Goal: Task Accomplishment & Management: Manage account settings

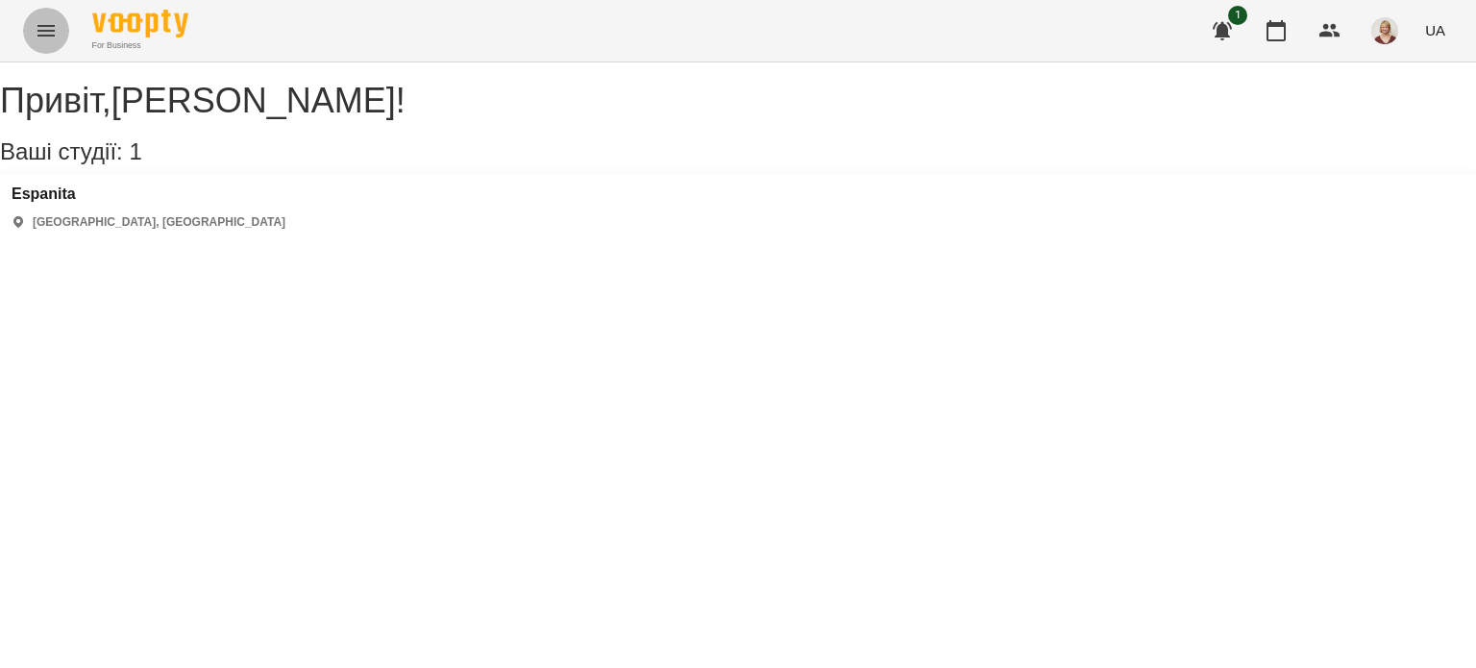
click at [50, 30] on icon "Menu" at bounding box center [46, 30] width 23 height 23
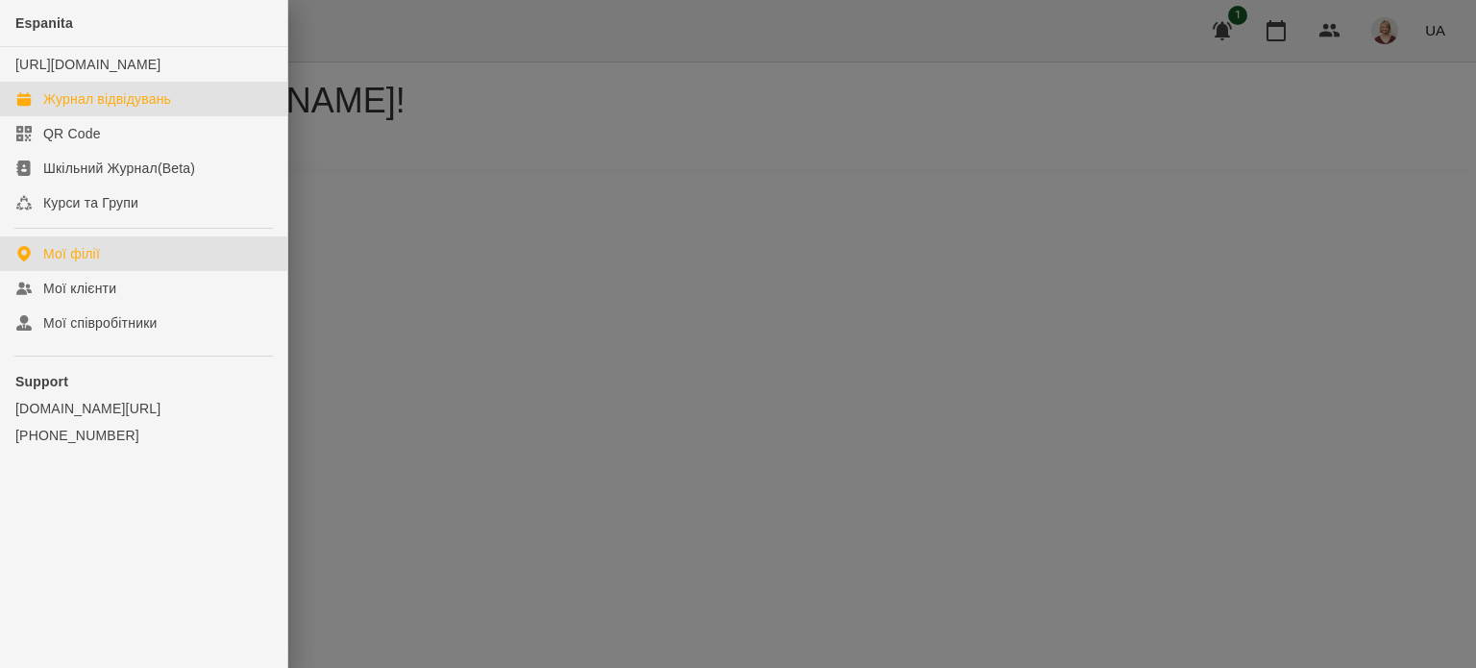
click at [131, 109] on div "Журнал відвідувань" at bounding box center [107, 98] width 128 height 19
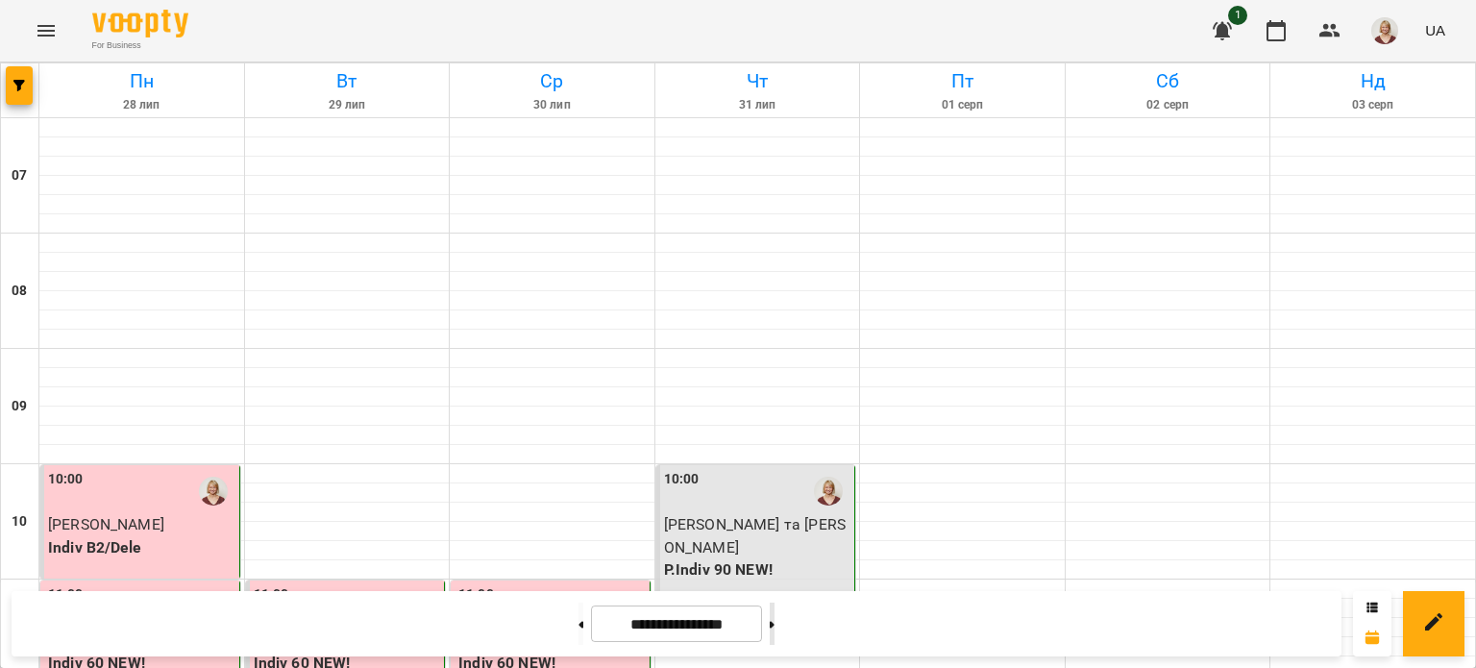
click at [775, 616] on button at bounding box center [772, 624] width 5 height 42
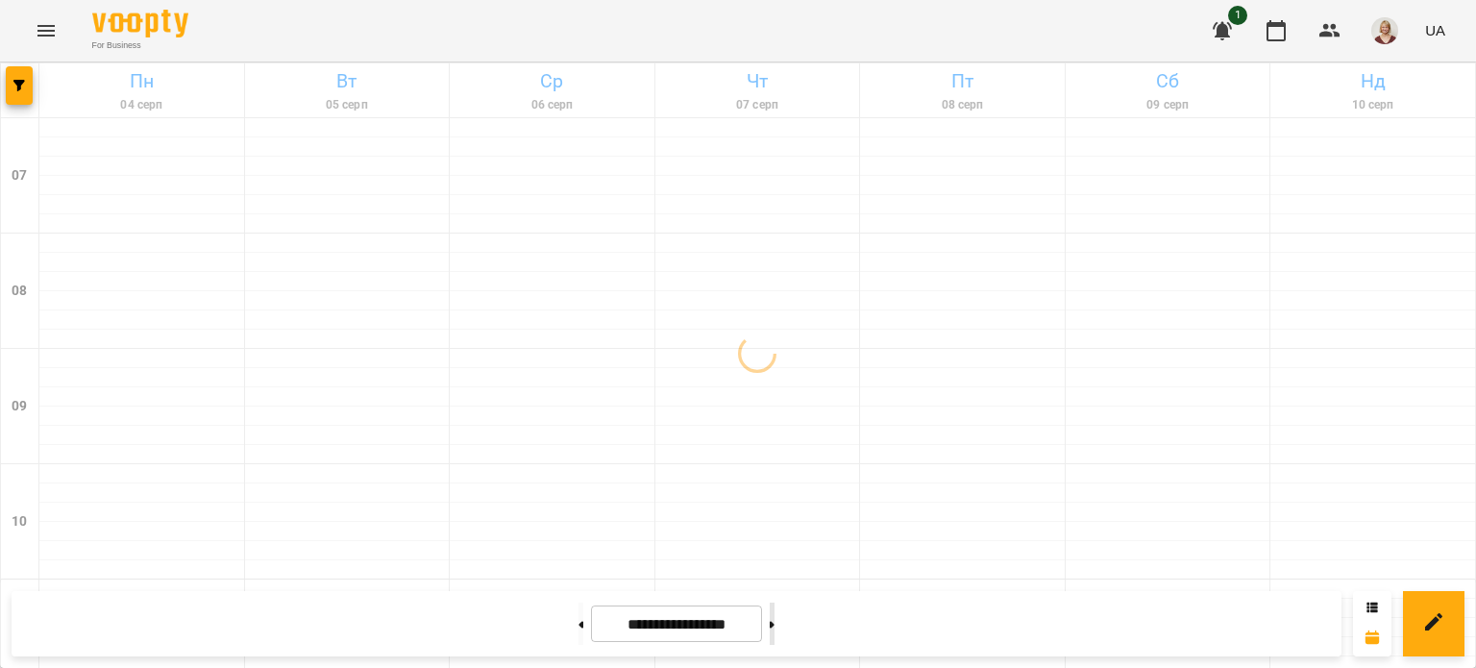
click at [775, 616] on button at bounding box center [772, 624] width 5 height 42
type input "**********"
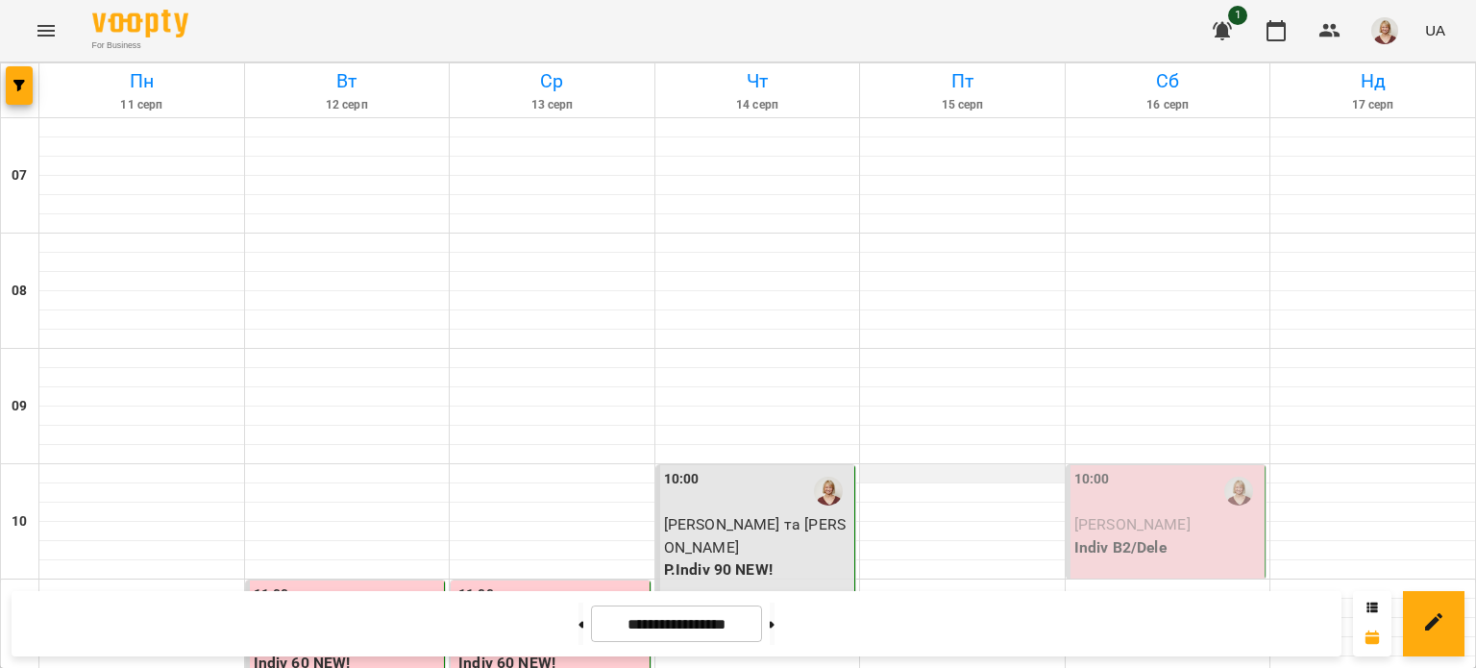
scroll to position [365, 0]
click at [1165, 465] on div "10:00 Бобровська Анна Indiv B2/Dele" at bounding box center [1167, 521] width 200 height 113
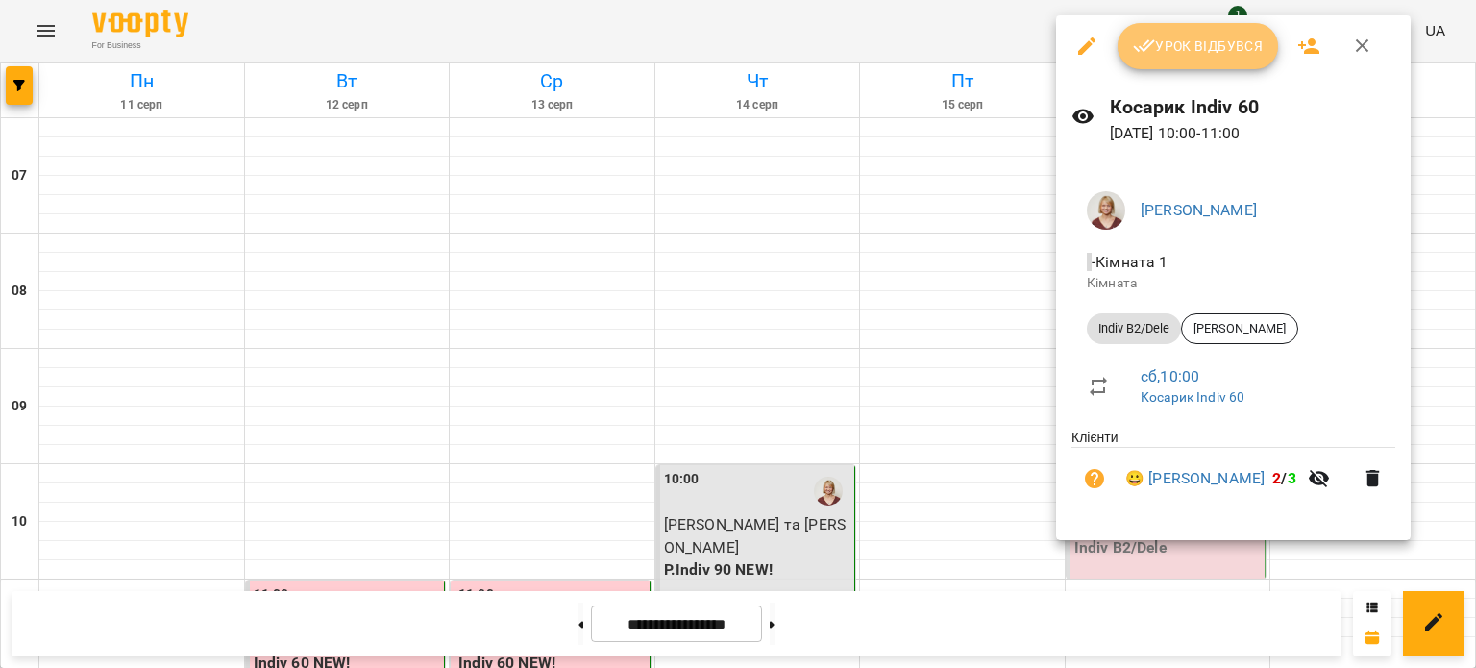
click at [1226, 38] on span "Урок відбувся" at bounding box center [1198, 46] width 131 height 23
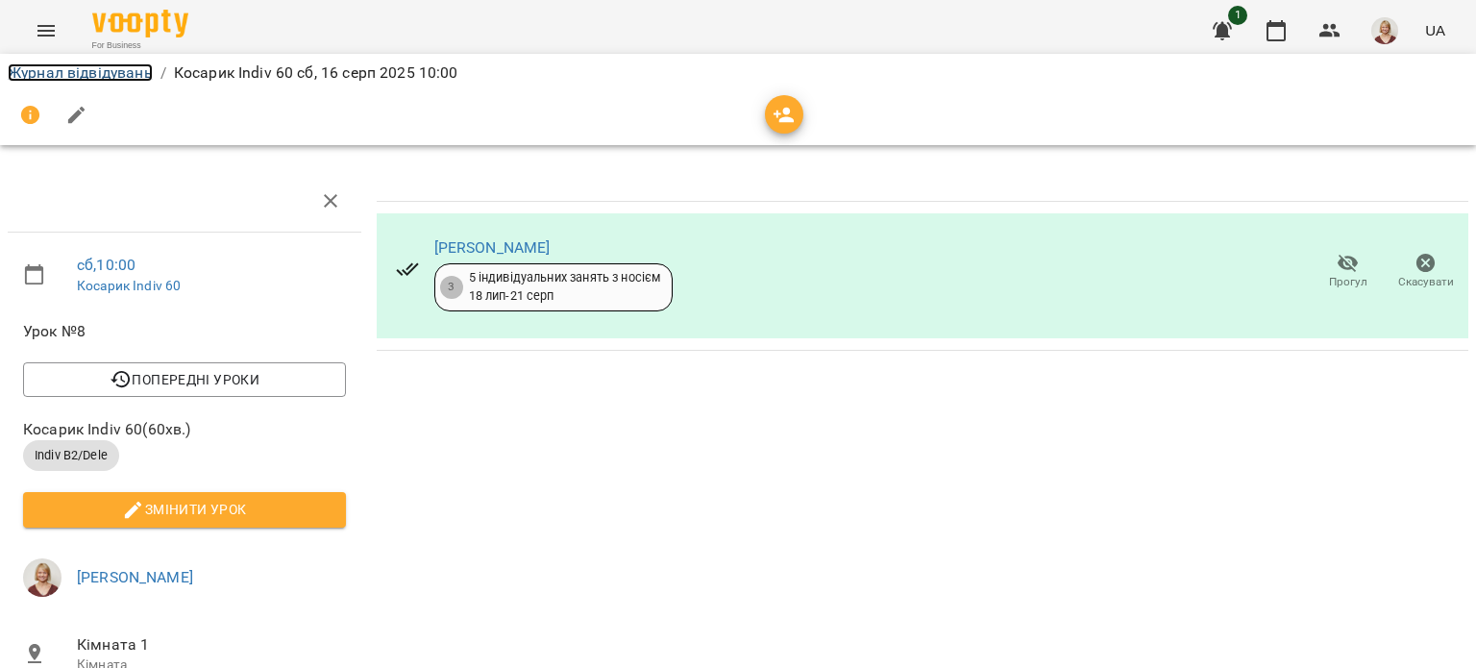
click at [90, 76] on link "Журнал відвідувань" at bounding box center [80, 72] width 145 height 18
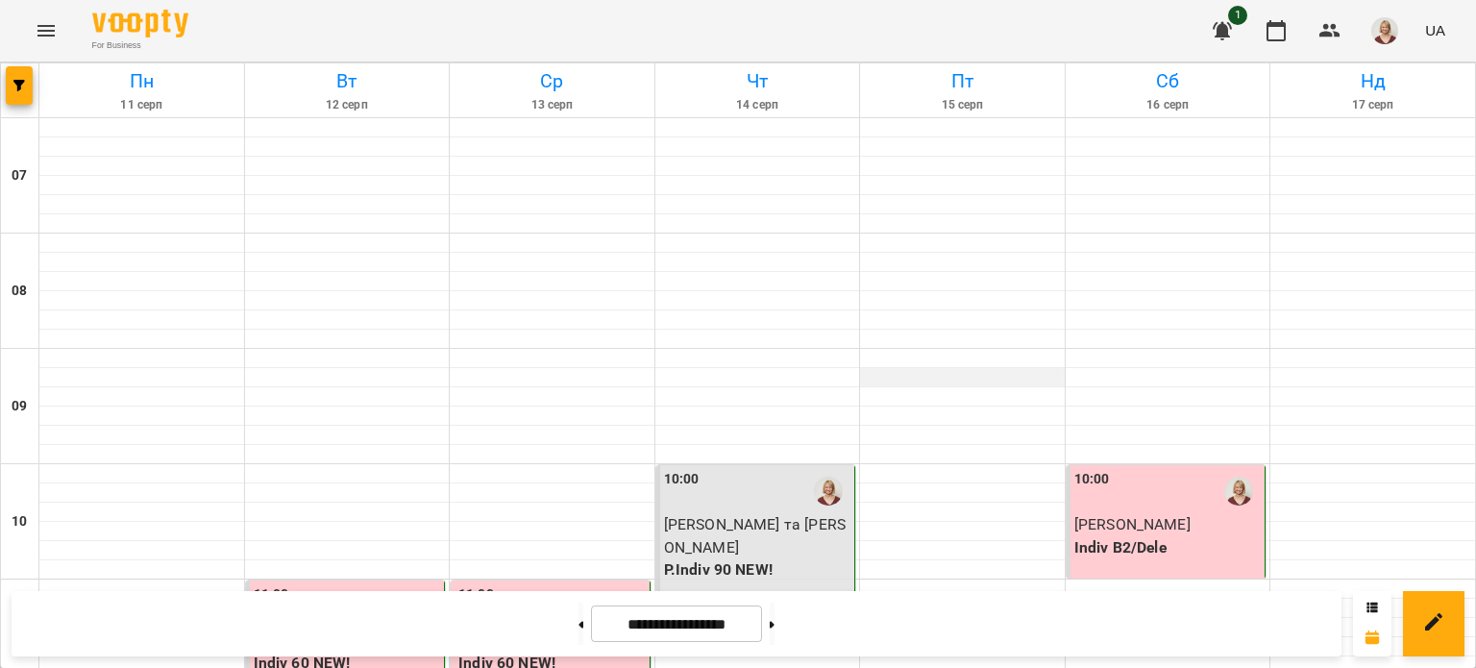
scroll to position [308, 0]
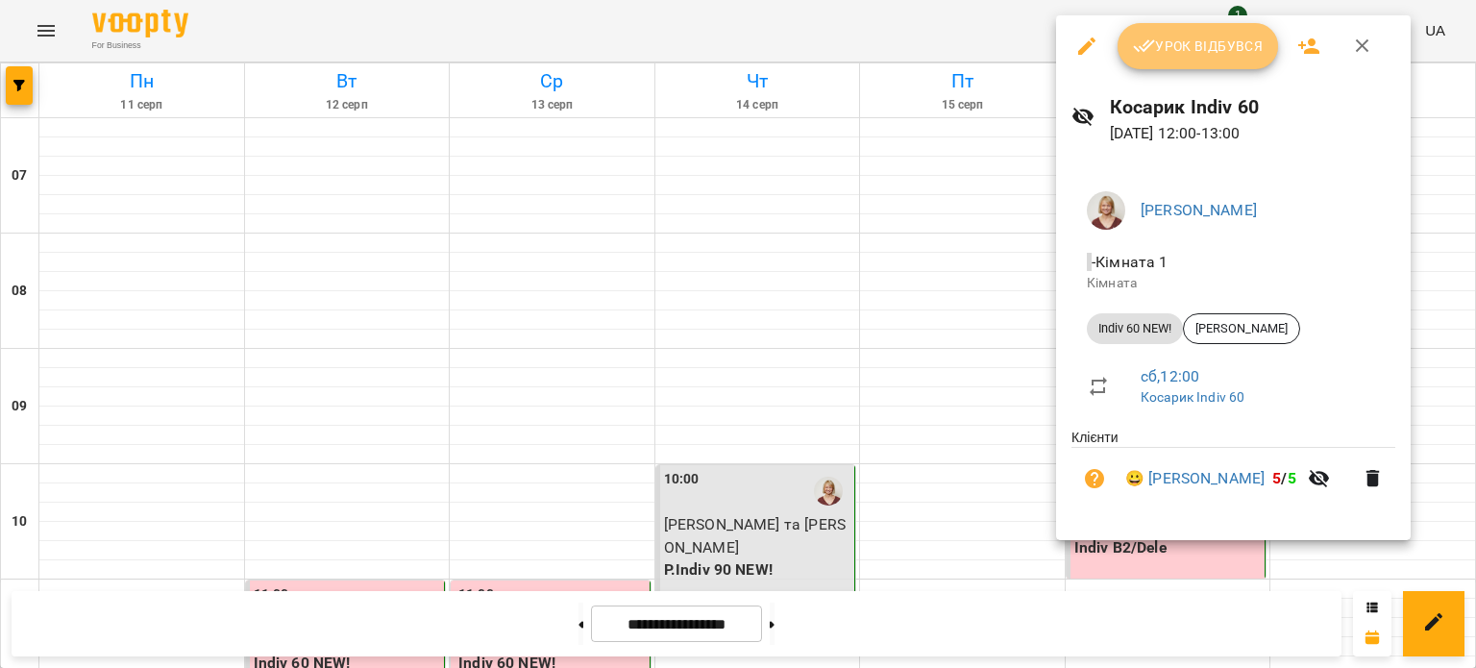
click at [1203, 41] on span "Урок відбувся" at bounding box center [1198, 46] width 131 height 23
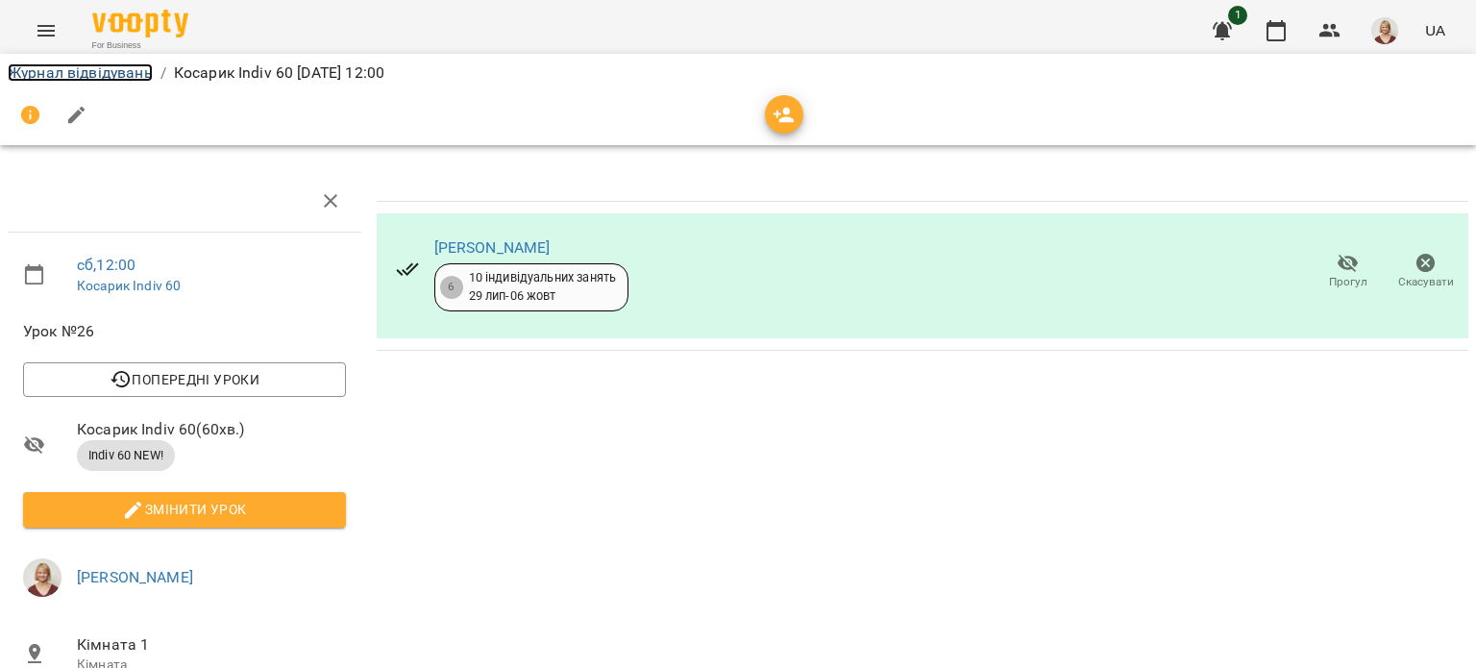
click at [54, 73] on link "Журнал відвідувань" at bounding box center [80, 72] width 145 height 18
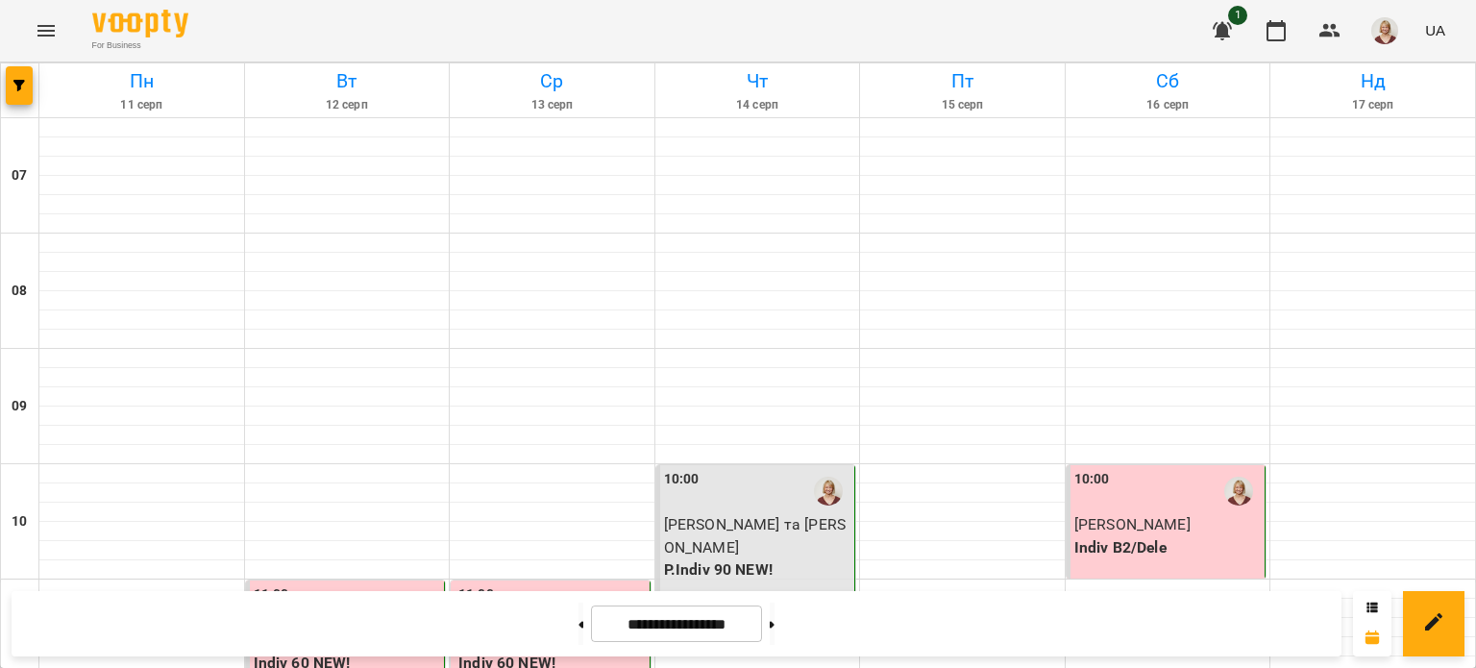
scroll to position [492, 0]
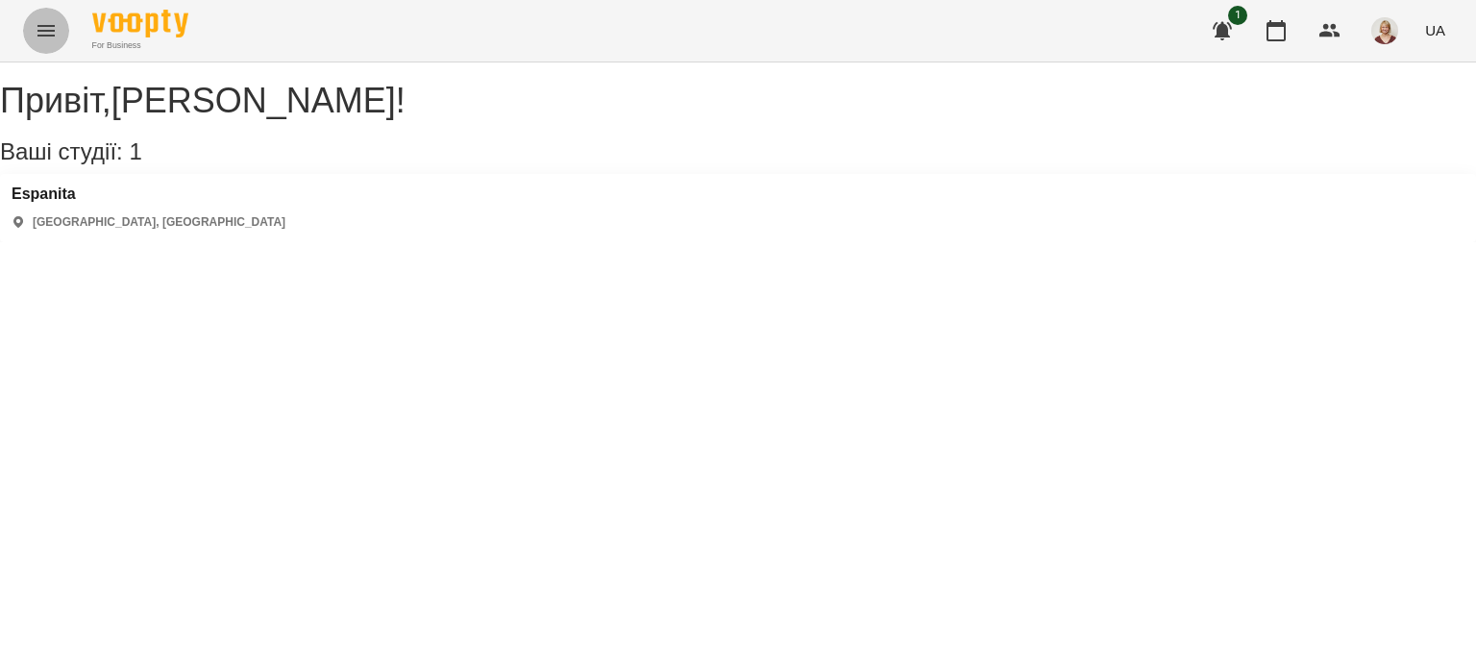
click at [37, 30] on icon "Menu" at bounding box center [45, 31] width 17 height 12
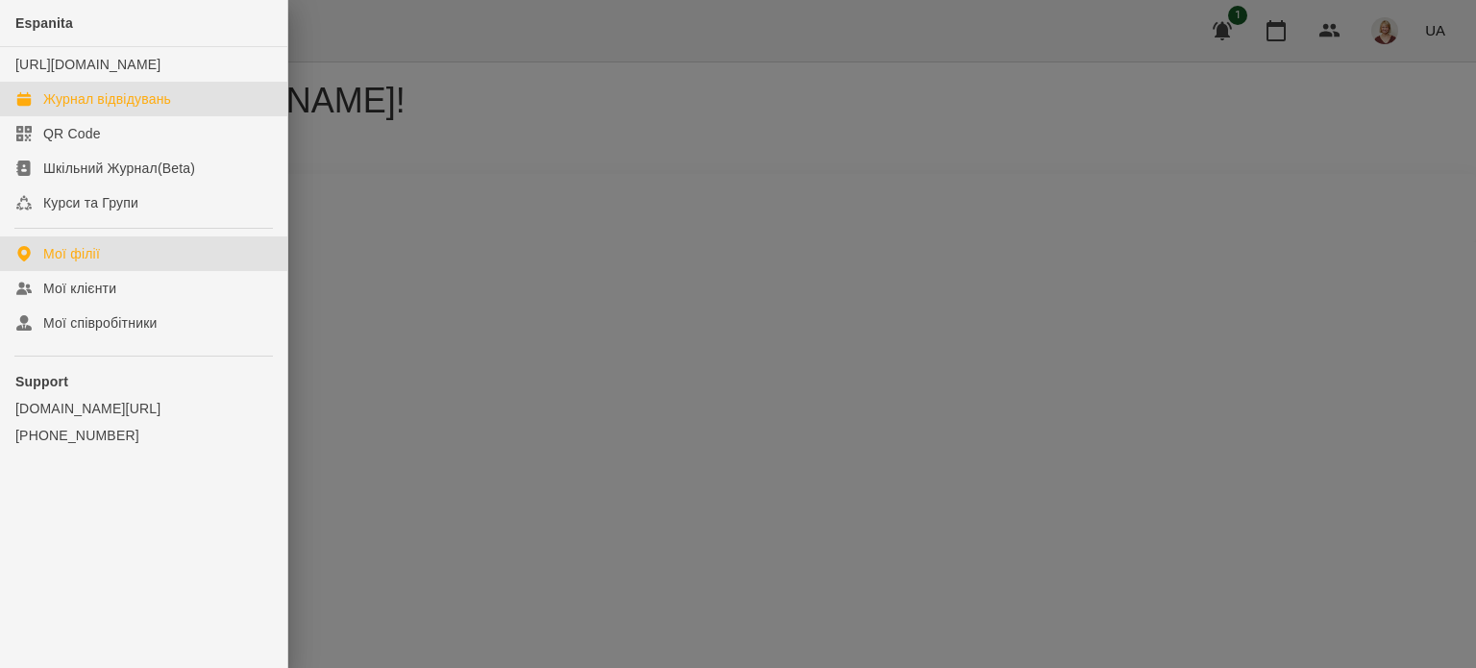
click at [117, 109] on div "Журнал відвідувань" at bounding box center [107, 98] width 128 height 19
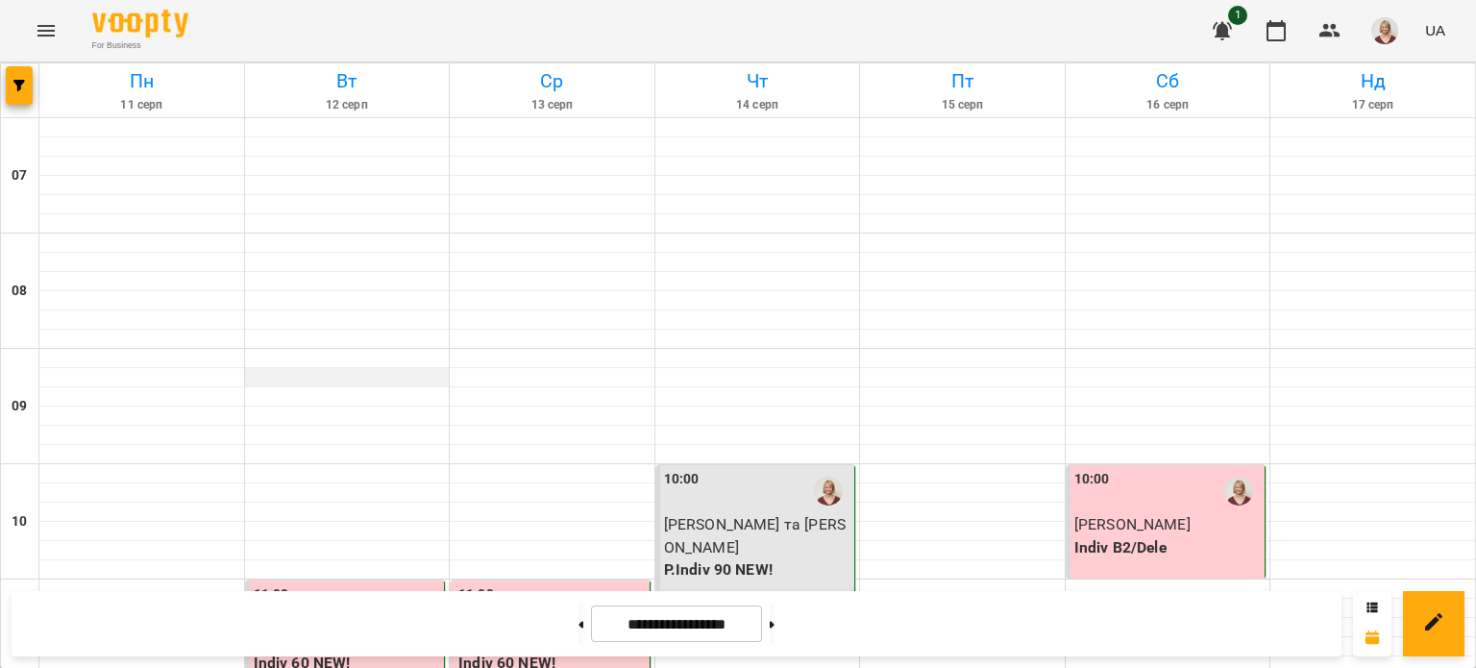
scroll to position [1381, 0]
